Goal: Task Accomplishment & Management: Use online tool/utility

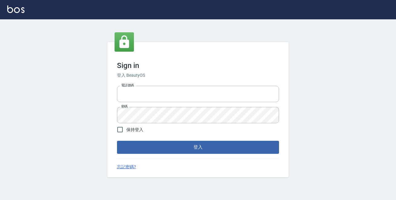
type input "0229470385"
drag, startPoint x: 245, startPoint y: 132, endPoint x: 245, endPoint y: 136, distance: 4.2
click at [245, 133] on form "電話號碼 [PHONE_NUMBER] 電話號碼 密碼 密碼 保持登入 登入" at bounding box center [198, 118] width 162 height 70
click at [245, 136] on form "電話號碼 [PHONE_NUMBER] 電話號碼 密碼 密碼 保持登入 登入" at bounding box center [198, 118] width 162 height 70
click at [248, 149] on button "登入" at bounding box center [198, 147] width 162 height 13
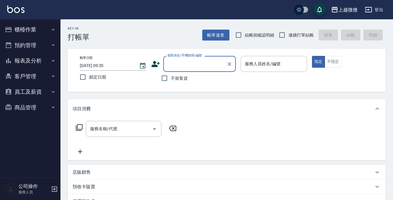
click at [39, 28] on button "櫃檯作業" at bounding box center [30, 30] width 56 height 16
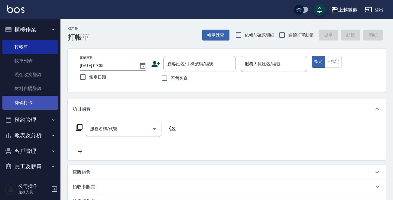
click at [36, 103] on link "掃碼打卡" at bounding box center [30, 103] width 56 height 14
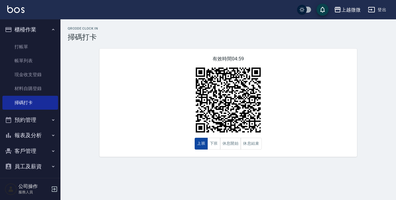
click at [200, 144] on button "上班" at bounding box center [201, 144] width 13 height 12
